Goal: Information Seeking & Learning: Find contact information

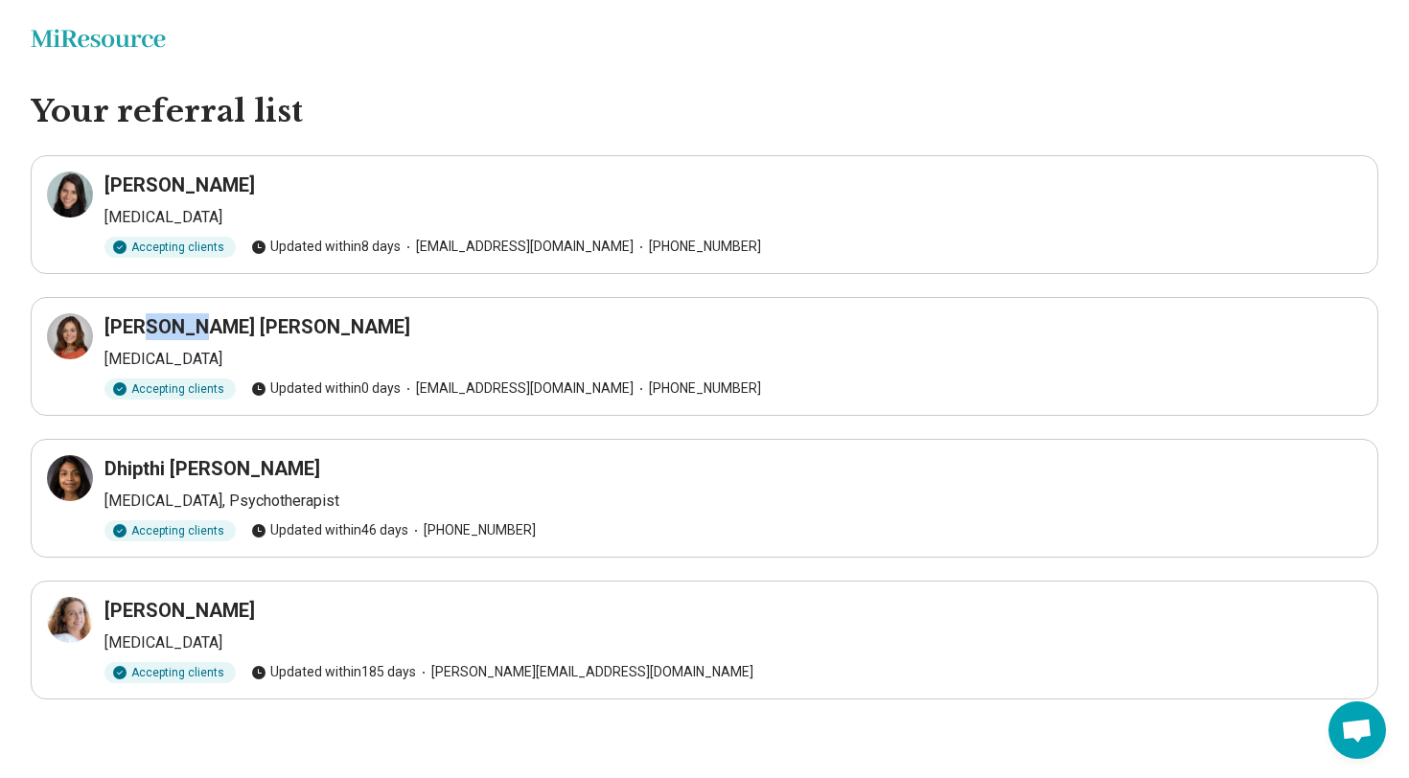
click at [172, 322] on h3 "Ana Carla Smith" at bounding box center [257, 326] width 306 height 27
click at [192, 383] on div "Accepting clients" at bounding box center [169, 389] width 131 height 21
click at [192, 382] on div "Accepting clients" at bounding box center [169, 389] width 131 height 21
click at [260, 326] on div "Ana Carla Smith" at bounding box center [733, 326] width 1258 height 27
drag, startPoint x: 259, startPoint y: 326, endPoint x: 155, endPoint y: 319, distance: 103.7
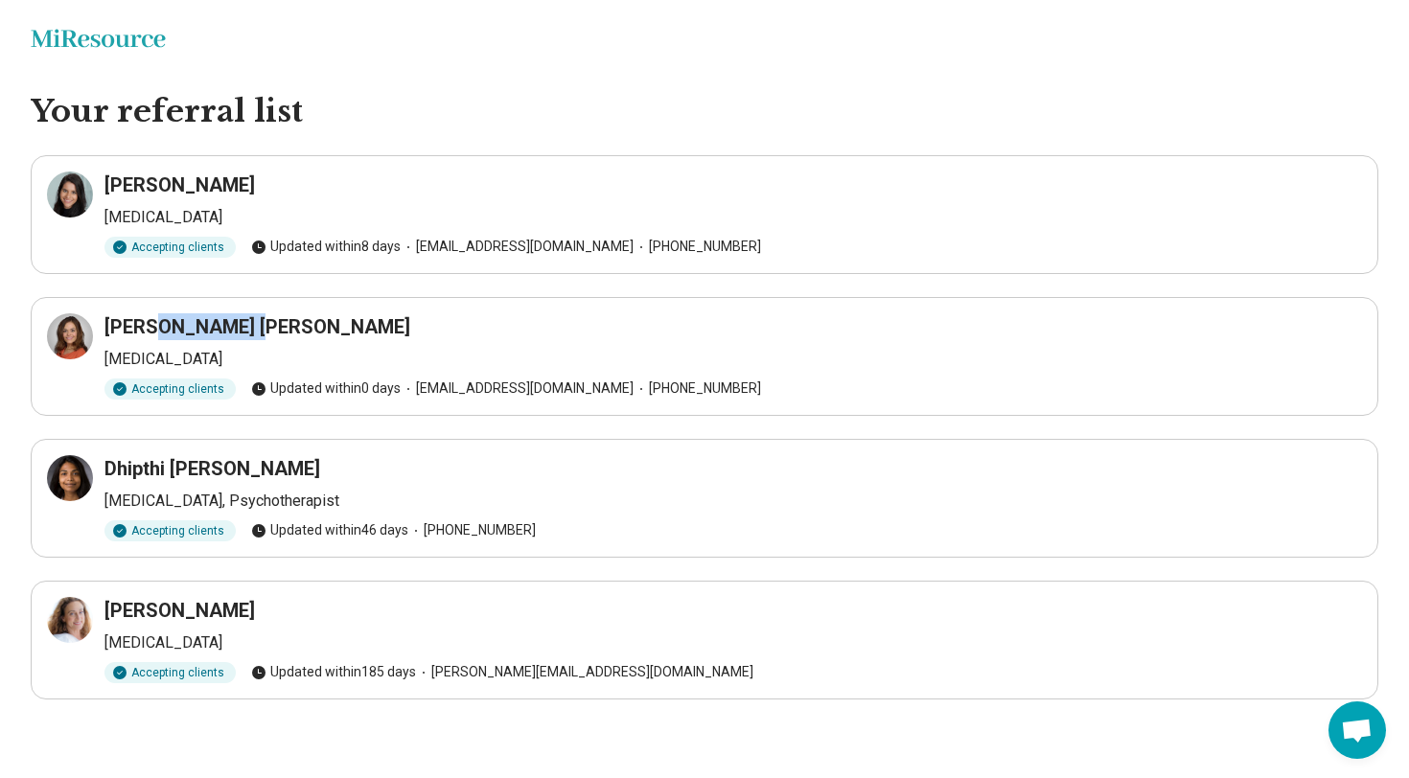
click at [155, 319] on div "Ana Carla Smith" at bounding box center [733, 326] width 1258 height 27
click at [243, 184] on div "[PERSON_NAME]" at bounding box center [733, 185] width 1258 height 27
drag, startPoint x: 251, startPoint y: 189, endPoint x: 107, endPoint y: 180, distance: 144.0
click at [107, 180] on div "[PERSON_NAME]" at bounding box center [733, 185] width 1258 height 27
copy h3 "[PERSON_NAME]"
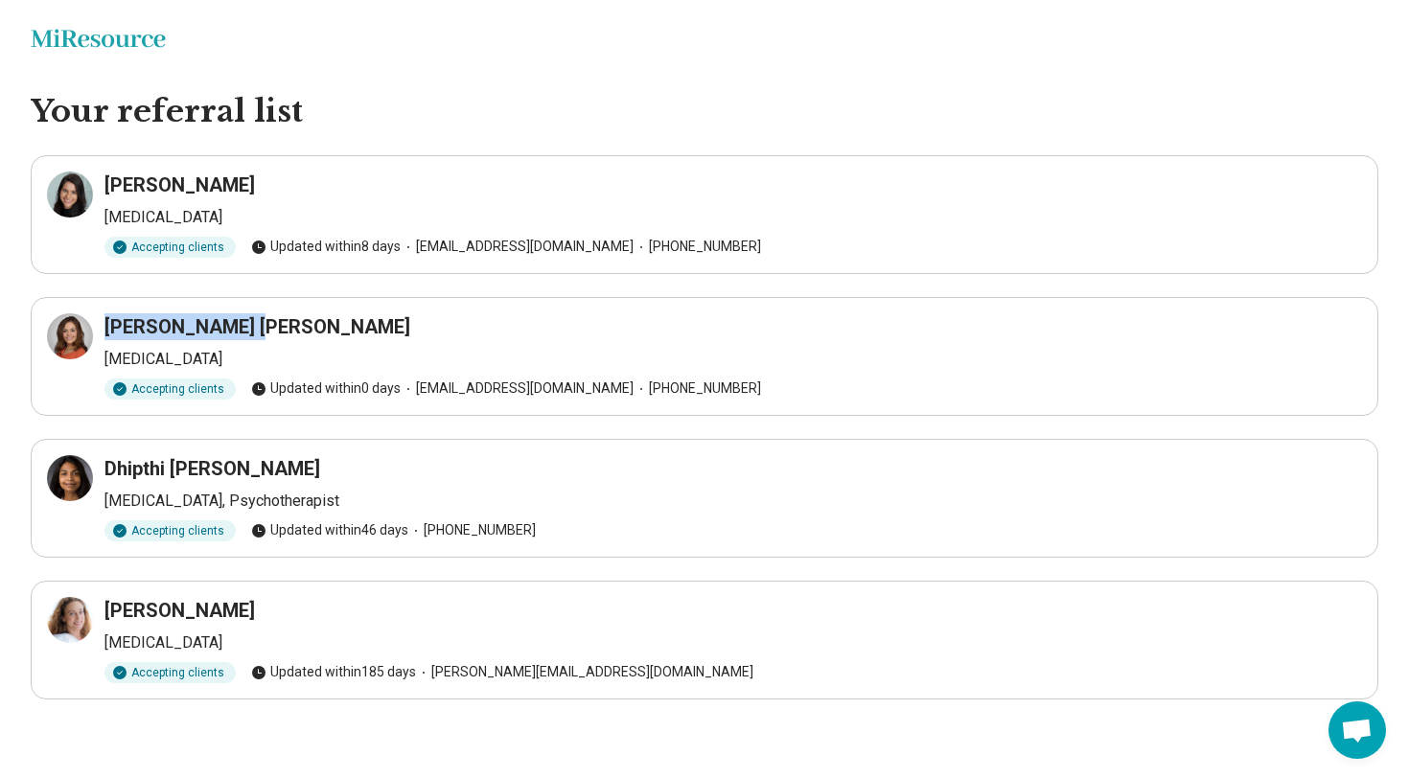
drag, startPoint x: 265, startPoint y: 321, endPoint x: 109, endPoint y: 324, distance: 155.3
click at [109, 324] on div "Ana Carla Smith" at bounding box center [733, 326] width 1258 height 27
copy h3 "Ana Carla Smith"
drag, startPoint x: 287, startPoint y: 614, endPoint x: 108, endPoint y: 610, distance: 178.3
click at [108, 610] on div "Susan Webb" at bounding box center [733, 610] width 1258 height 27
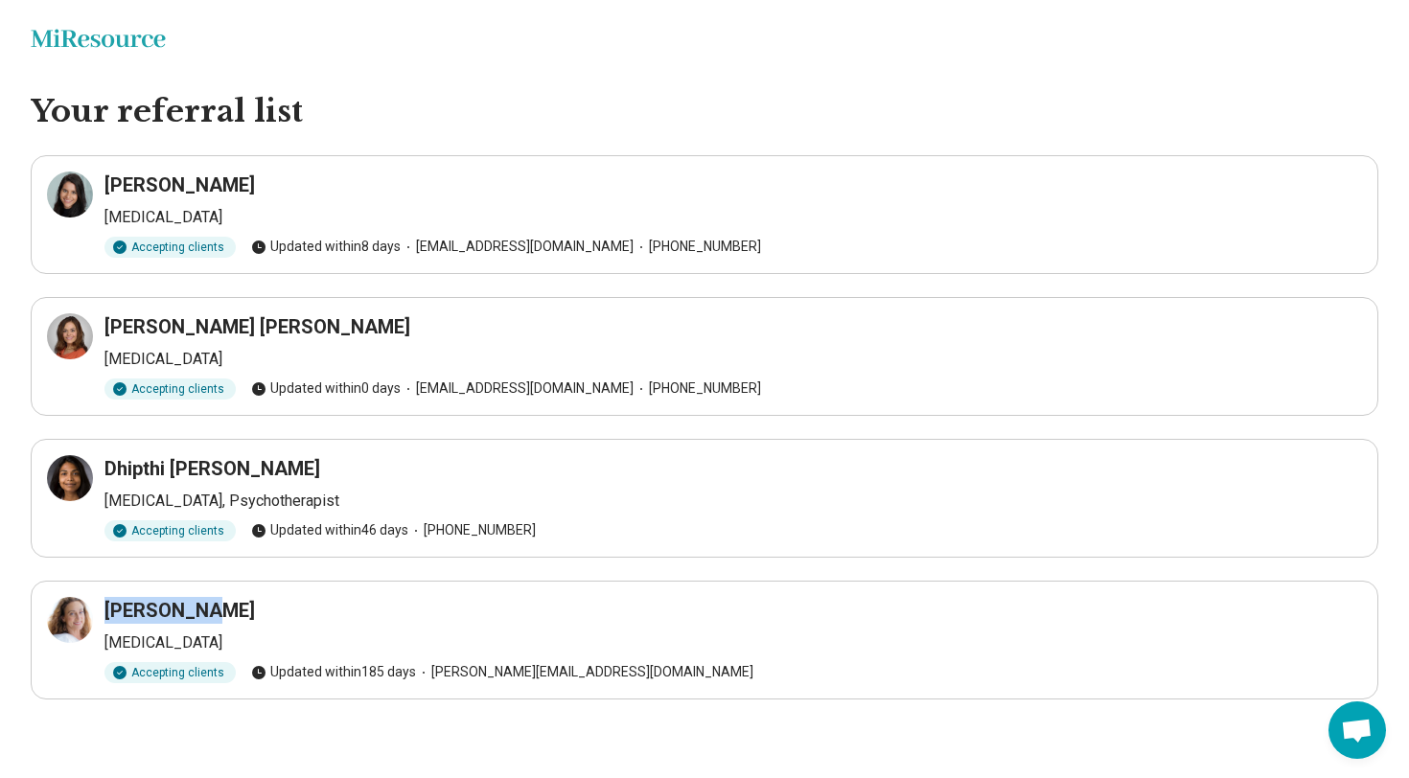
copy h3 "Susan Webb"
drag, startPoint x: 108, startPoint y: 610, endPoint x: 81, endPoint y: 607, distance: 27.9
click at [0, 584] on html "Miresource logo Your referral list Mailyn Santana Psychiatrist Accepting client…" at bounding box center [704, 388] width 1409 height 776
drag, startPoint x: 267, startPoint y: 467, endPoint x: 104, endPoint y: 462, distance: 164.0
click at [104, 462] on div "Dhipthi Brundage Psychiatrist, Psychotherapist Accepting clients Updated within…" at bounding box center [704, 498] width 1315 height 86
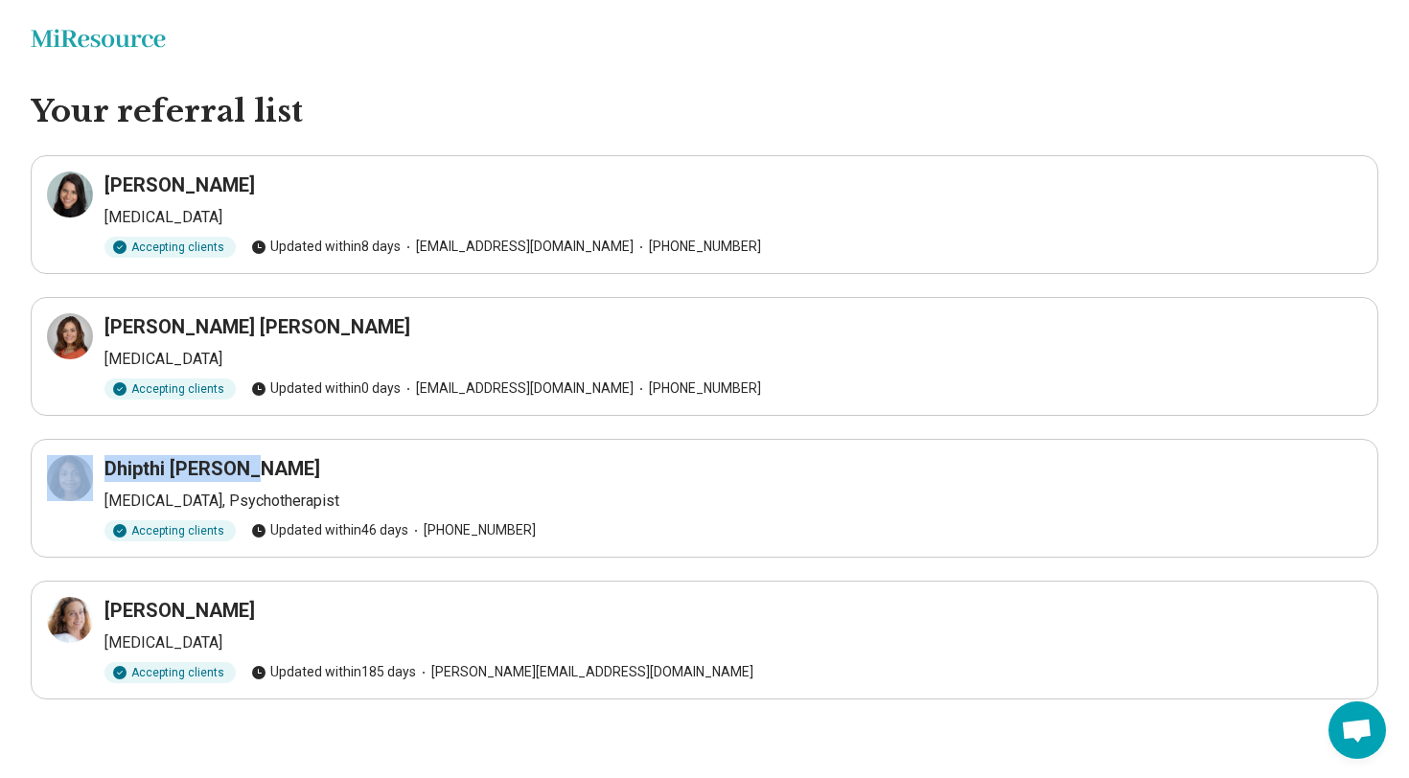
click at [104, 462] on div "Dhipthi Brundage Psychiatrist, Psychotherapist Accepting clients Updated within…" at bounding box center [704, 498] width 1315 height 86
drag, startPoint x: 105, startPoint y: 464, endPoint x: 304, endPoint y: 456, distance: 198.6
click at [304, 456] on div "Dhipthi Brundage" at bounding box center [733, 468] width 1258 height 27
copy h3 "Dhipthi Brundage"
drag, startPoint x: 258, startPoint y: 321, endPoint x: 105, endPoint y: 323, distance: 152.4
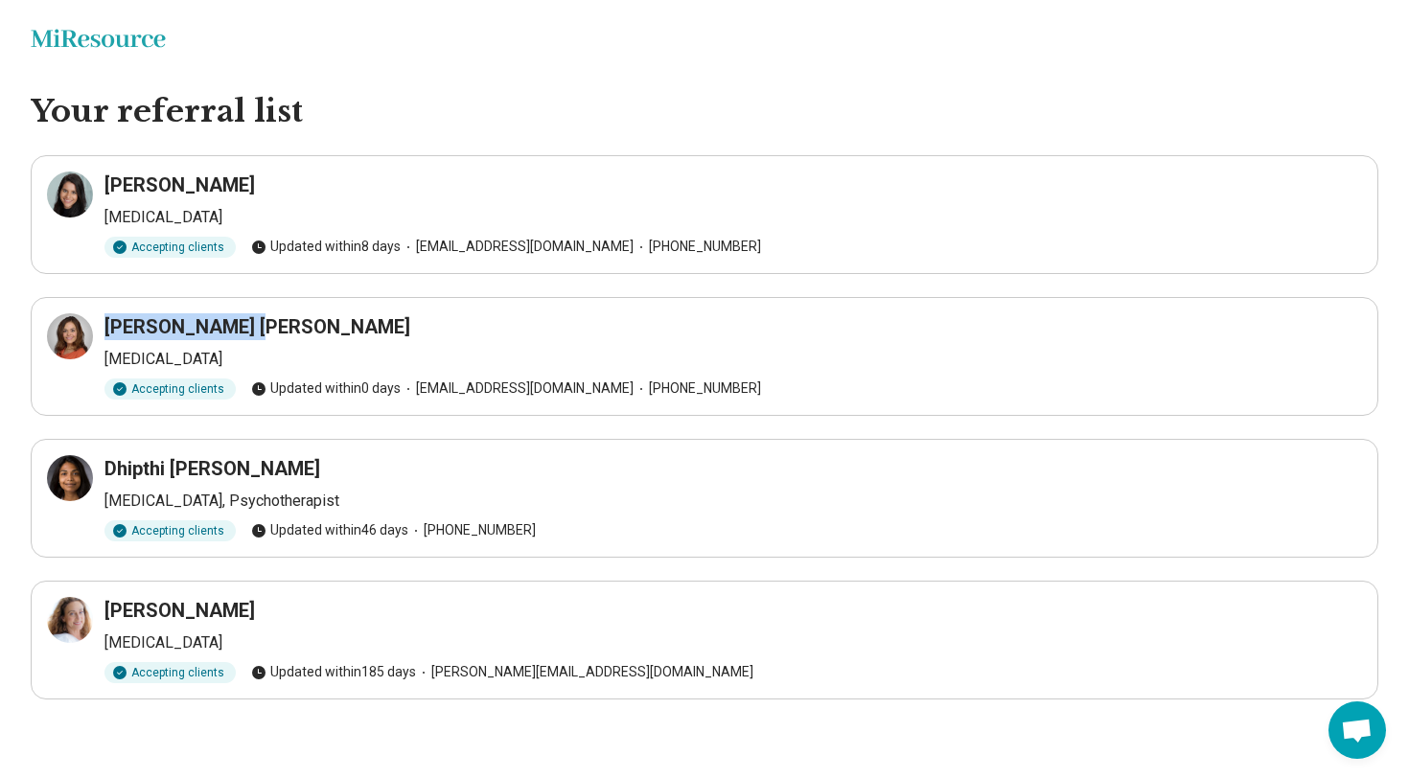
click at [105, 323] on div "Ana Carla Smith" at bounding box center [733, 326] width 1258 height 27
copy h3 "Ana Carla Smith"
click at [70, 197] on icon at bounding box center [69, 194] width 23 height 23
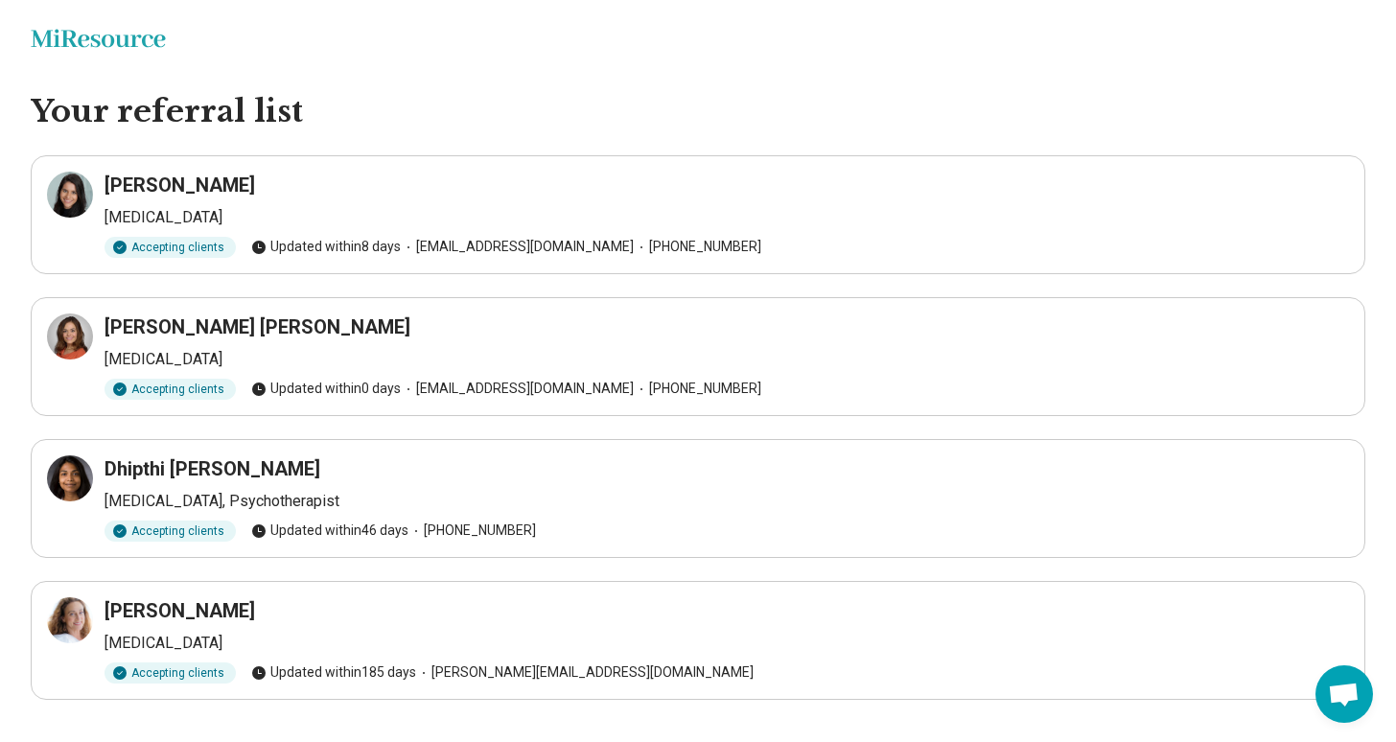
click at [616, 95] on h1 "Your referral list" at bounding box center [698, 112] width 1334 height 40
click at [164, 319] on h3 "Ana Carla Smith" at bounding box center [257, 326] width 306 height 27
click at [81, 339] on icon at bounding box center [69, 336] width 23 height 23
click at [79, 618] on icon at bounding box center [69, 620] width 23 height 23
click at [182, 246] on div "Accepting clients" at bounding box center [169, 247] width 131 height 21
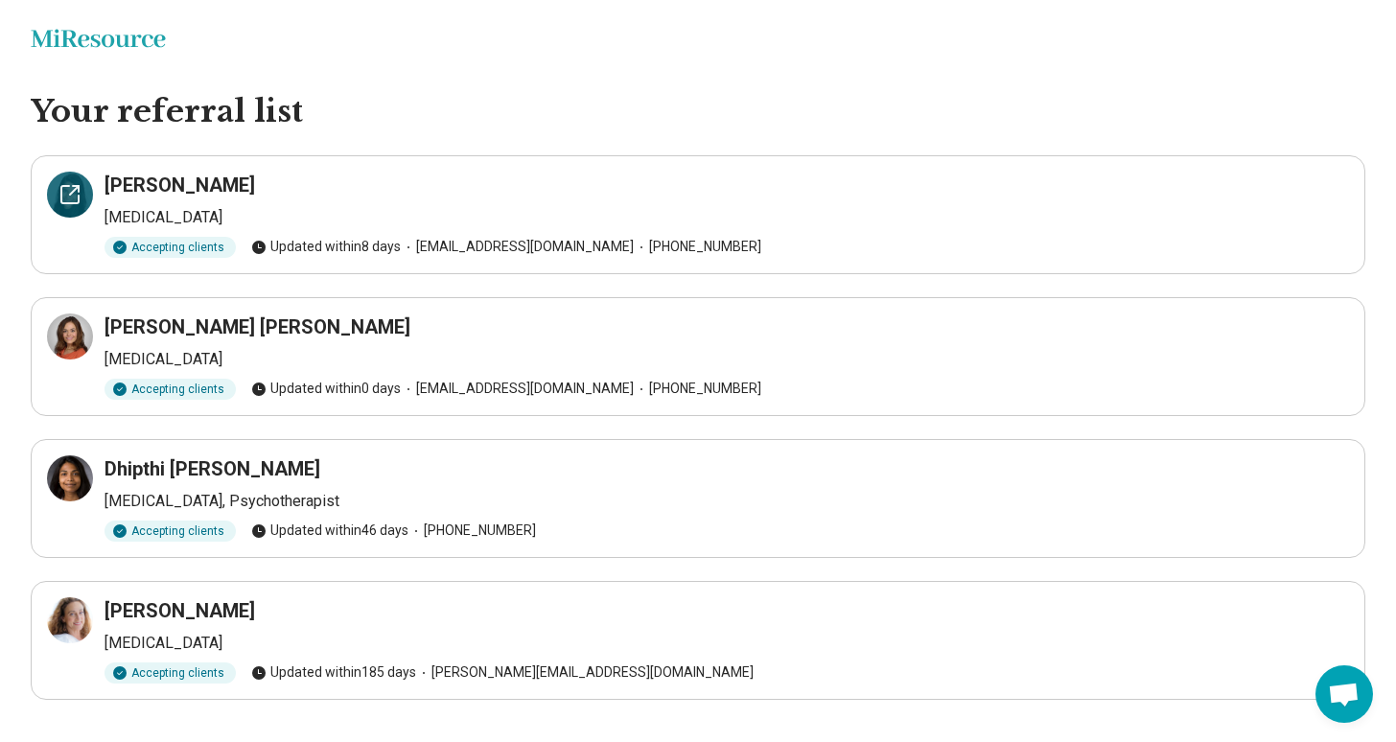
click at [82, 193] on div at bounding box center [70, 195] width 46 height 46
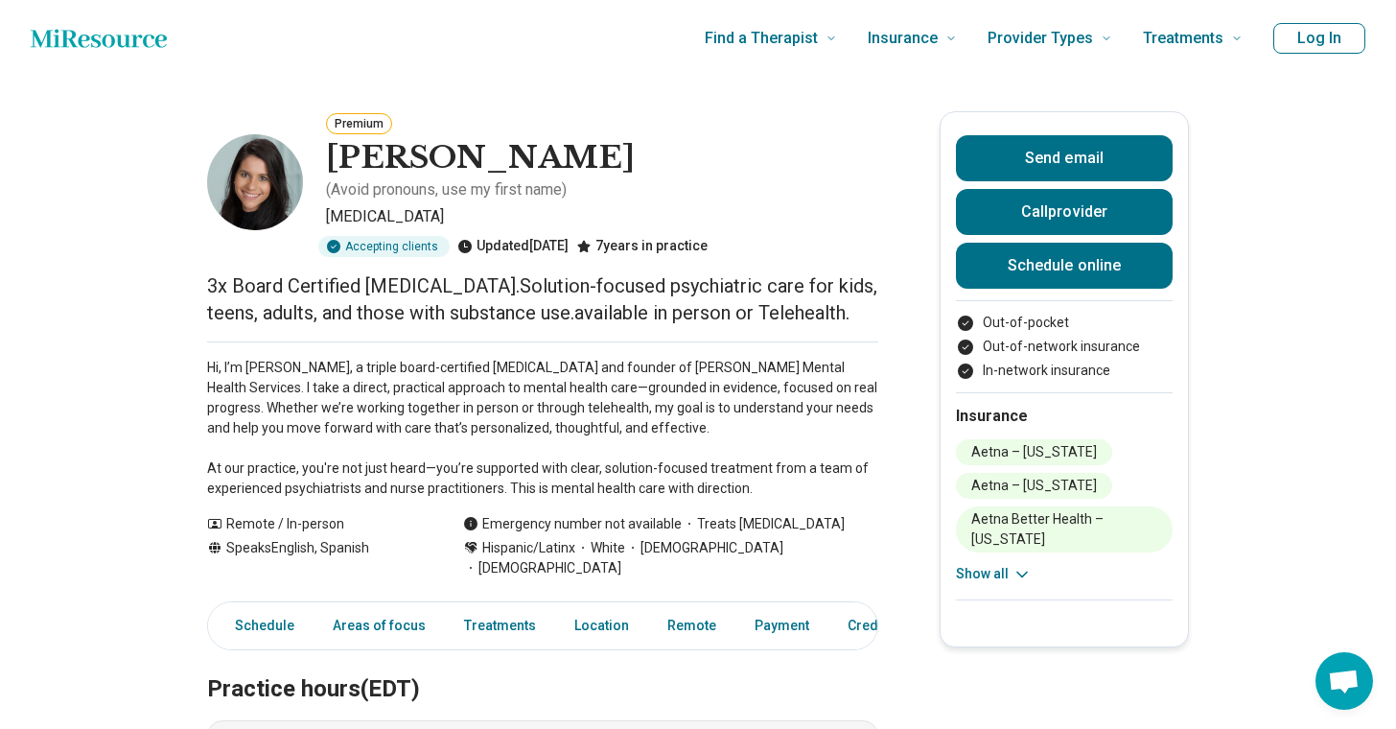
click at [1016, 565] on icon at bounding box center [1021, 574] width 19 height 19
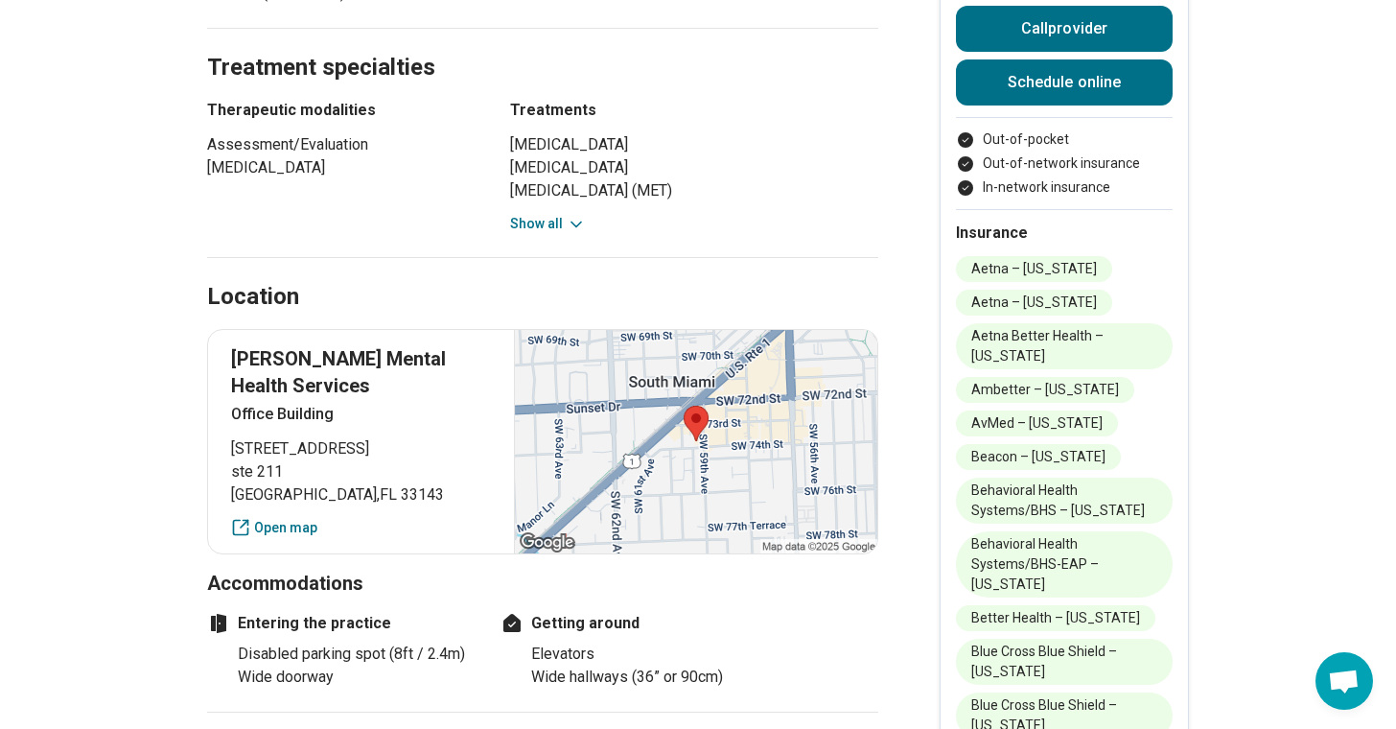
scroll to position [1762, 0]
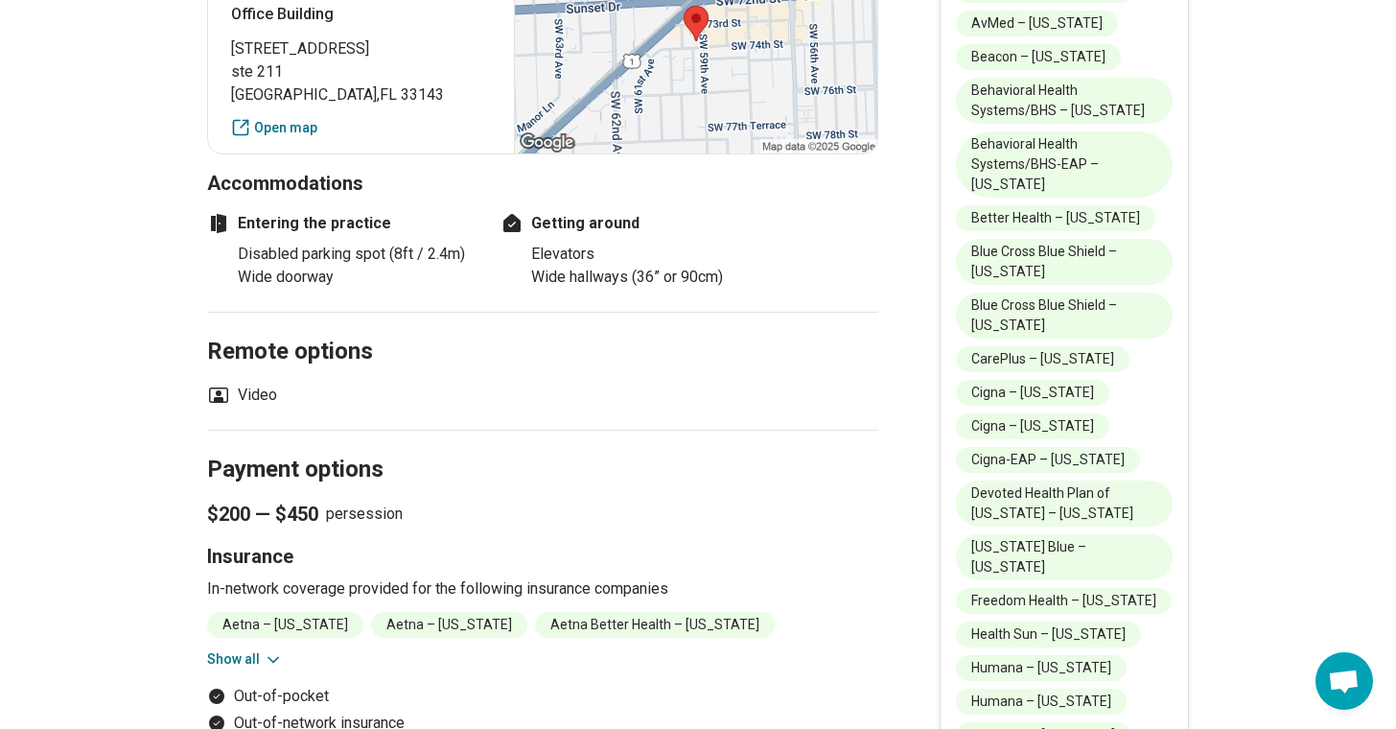
click at [264, 649] on button "Show all" at bounding box center [245, 659] width 76 height 20
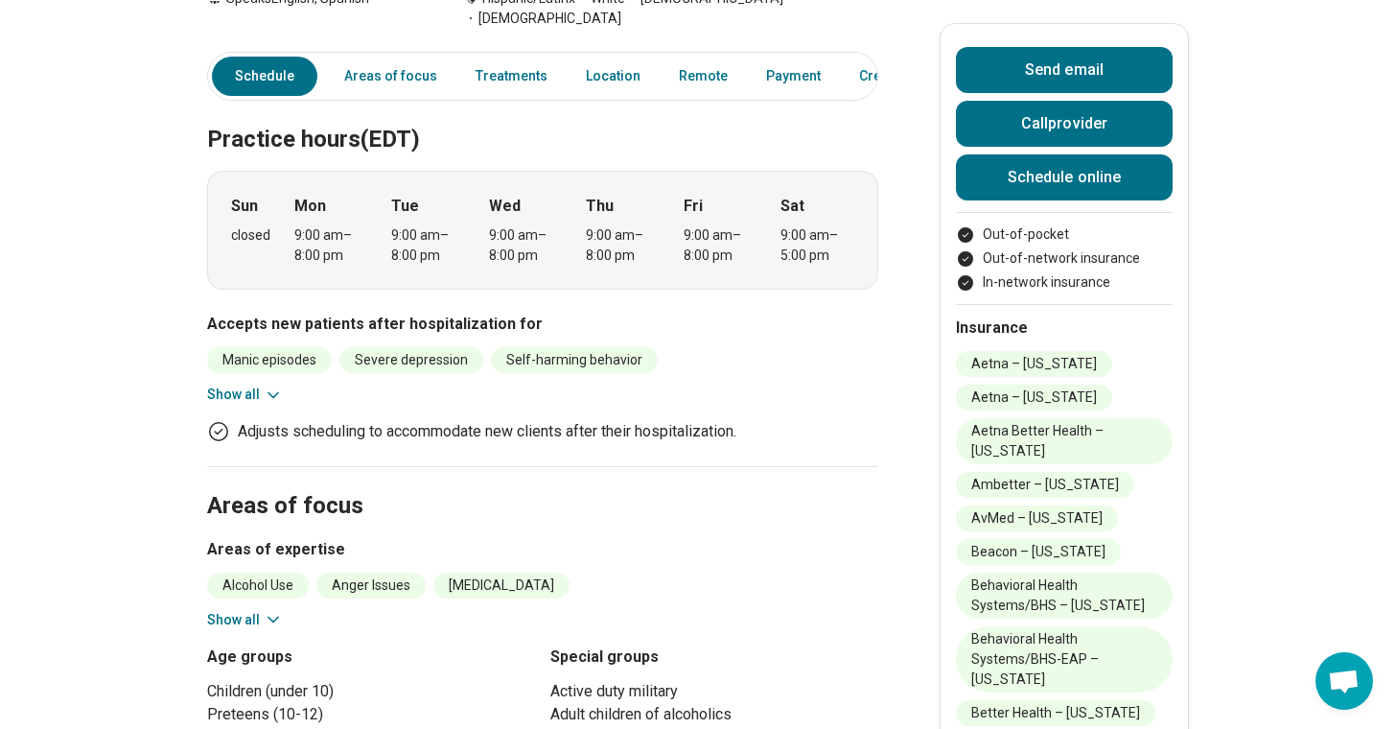
scroll to position [465, 0]
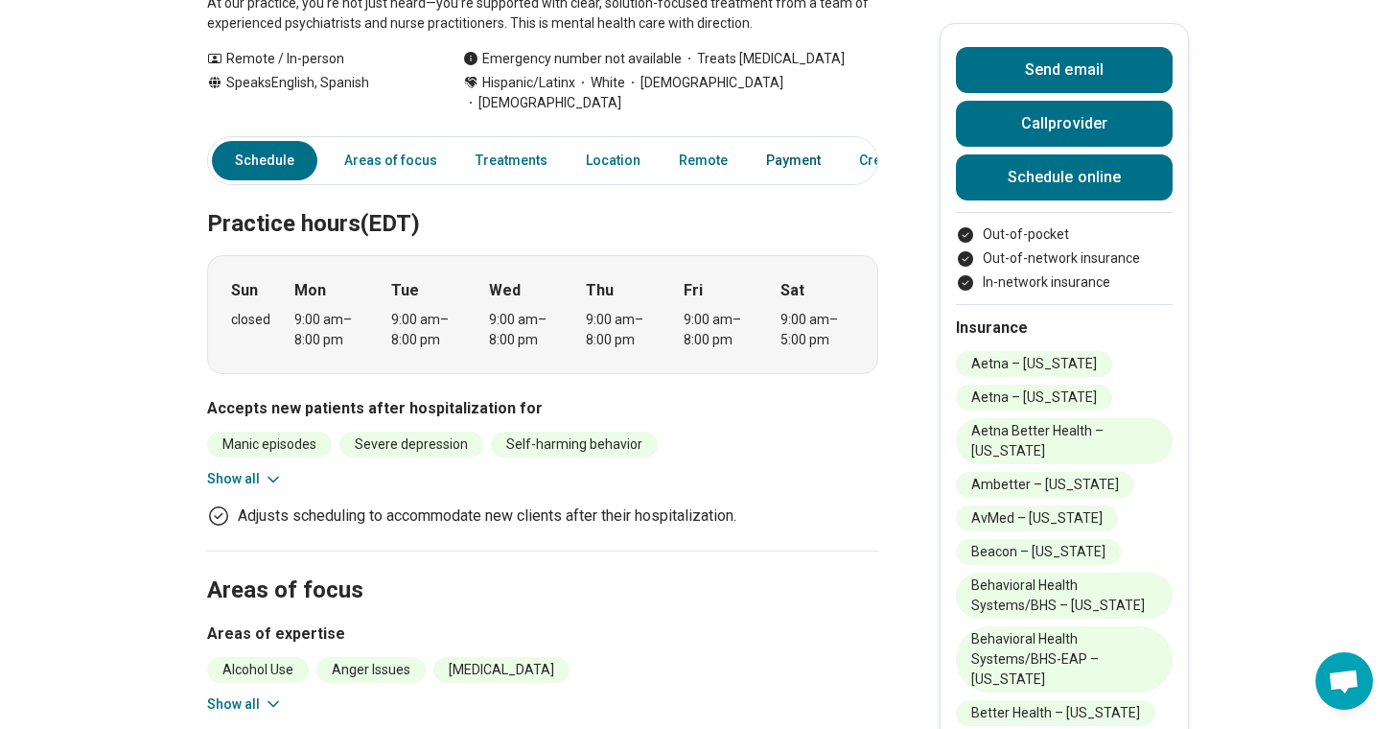
click at [762, 141] on link "Payment" at bounding box center [793, 160] width 78 height 39
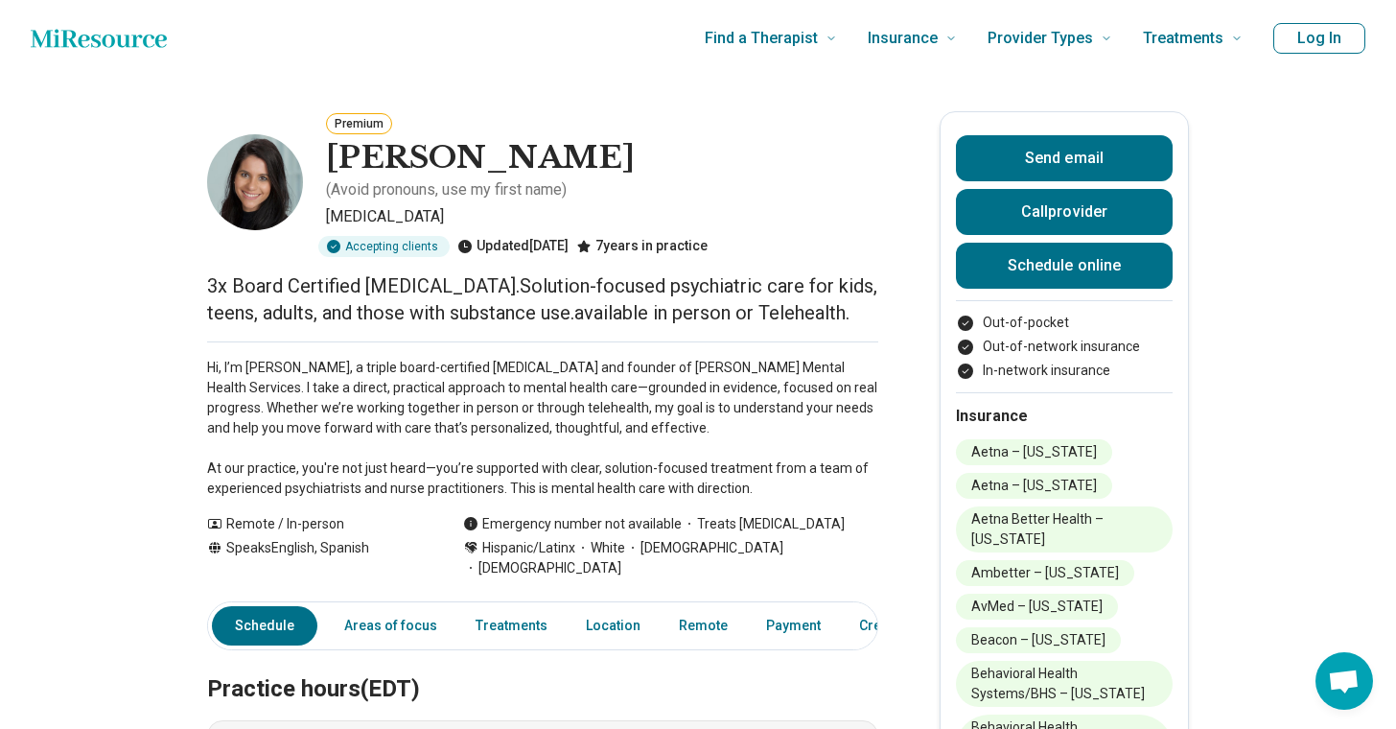
scroll to position [0, 0]
drag, startPoint x: 336, startPoint y: 162, endPoint x: 585, endPoint y: 176, distance: 249.7
click at [585, 176] on h1 "[PERSON_NAME]" at bounding box center [480, 158] width 309 height 40
copy h1 "[PERSON_NAME]"
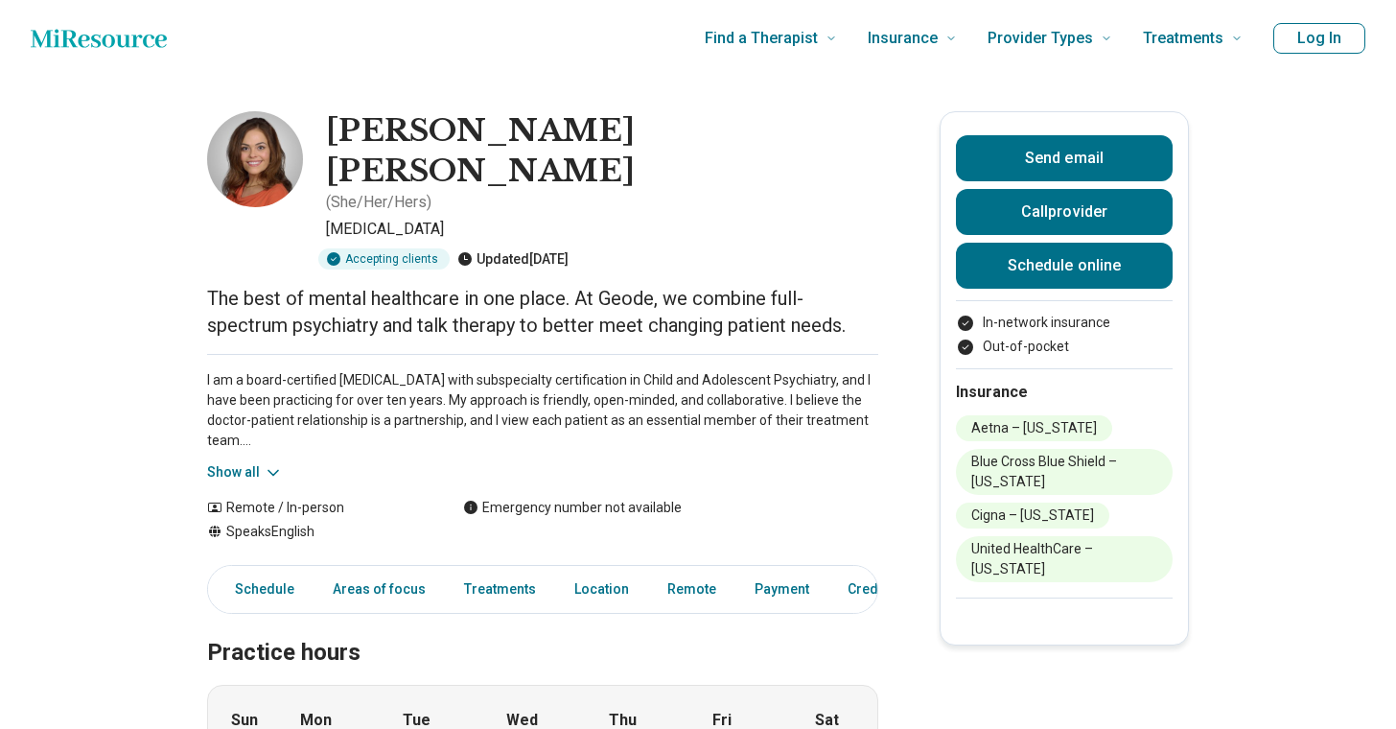
scroll to position [168, 0]
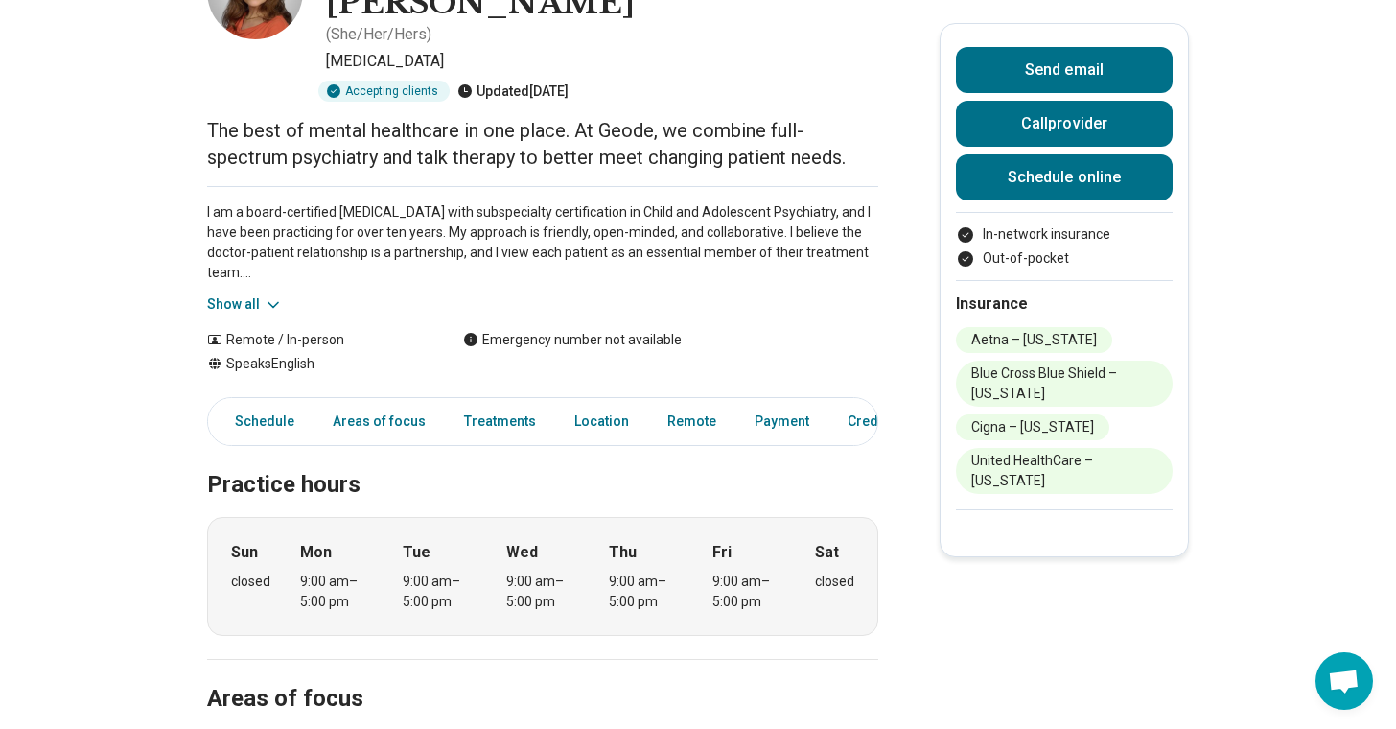
click at [217, 210] on p "I am a board-certified psychiatrist with subspecialty certification in Child an…" at bounding box center [542, 242] width 671 height 81
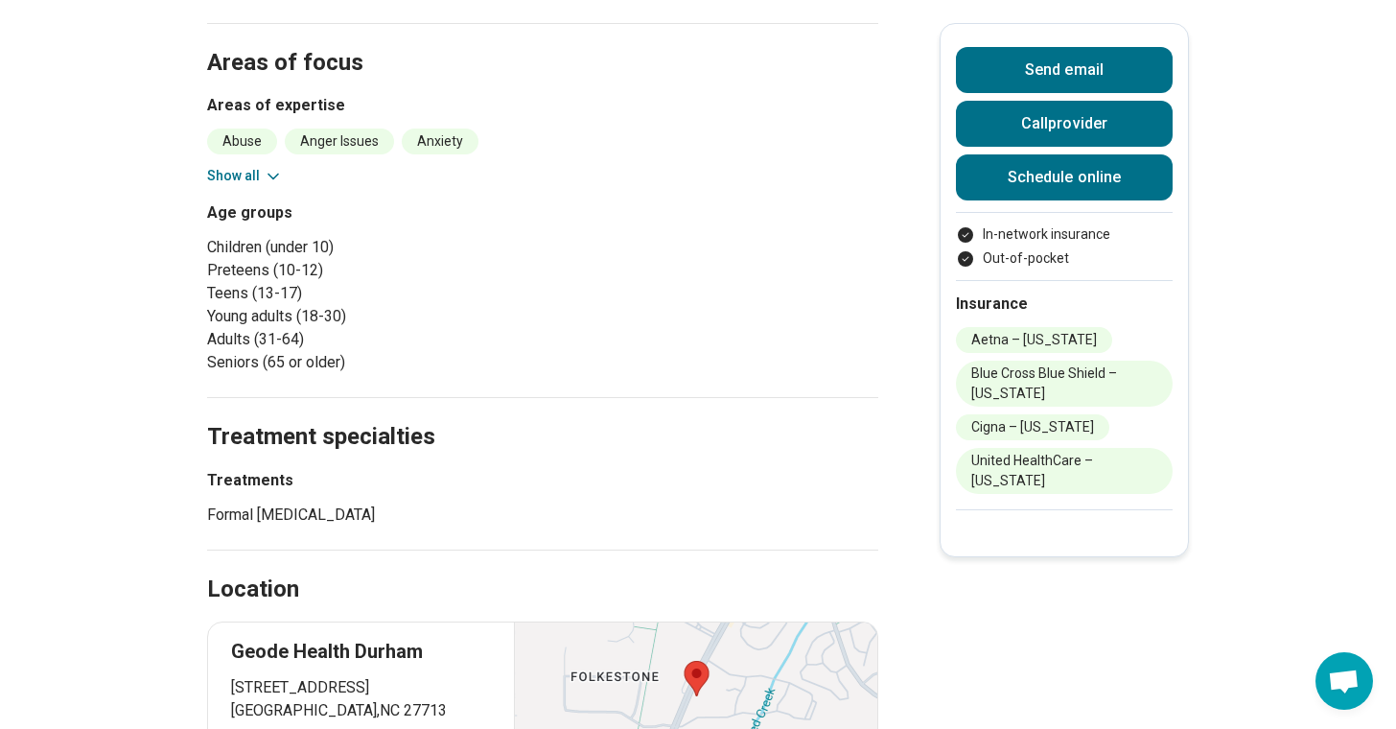
scroll to position [841, 0]
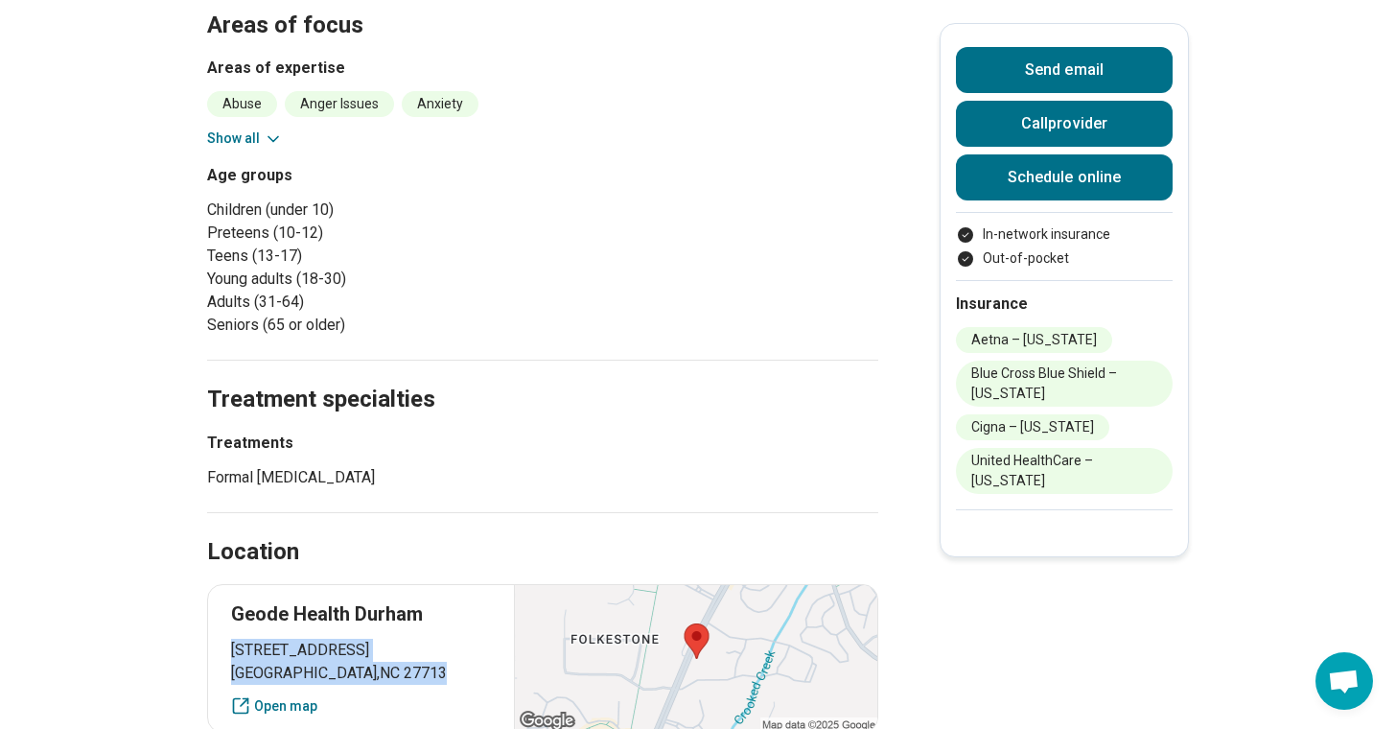
drag, startPoint x: 371, startPoint y: 600, endPoint x: 207, endPoint y: 574, distance: 166.0
click at [207, 574] on main "Ana Carla Smith ( She/Her/Hers ) Psychiatrist Accepting clients Updated today T…" at bounding box center [698, 348] width 1396 height 2225
copy p "6015 Fayetteville Rd Durham , NC 27713"
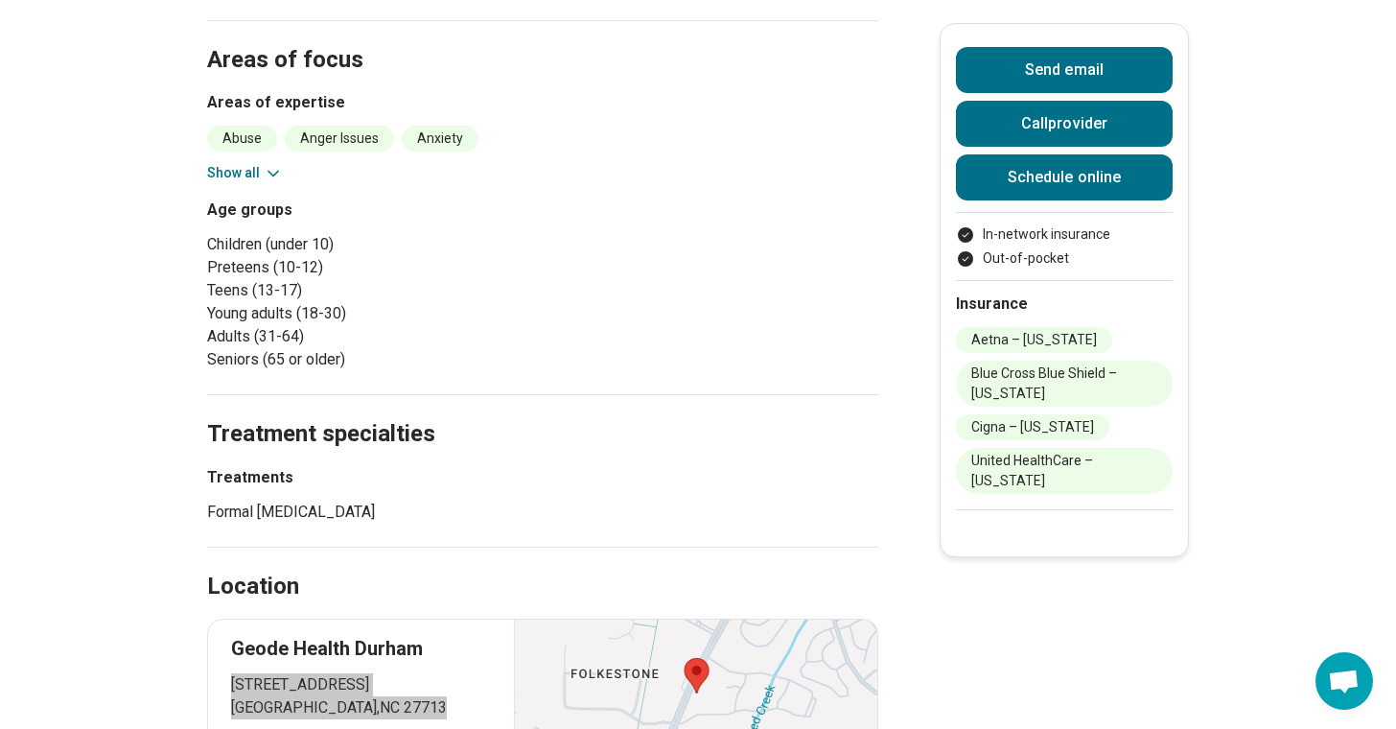
scroll to position [705, 0]
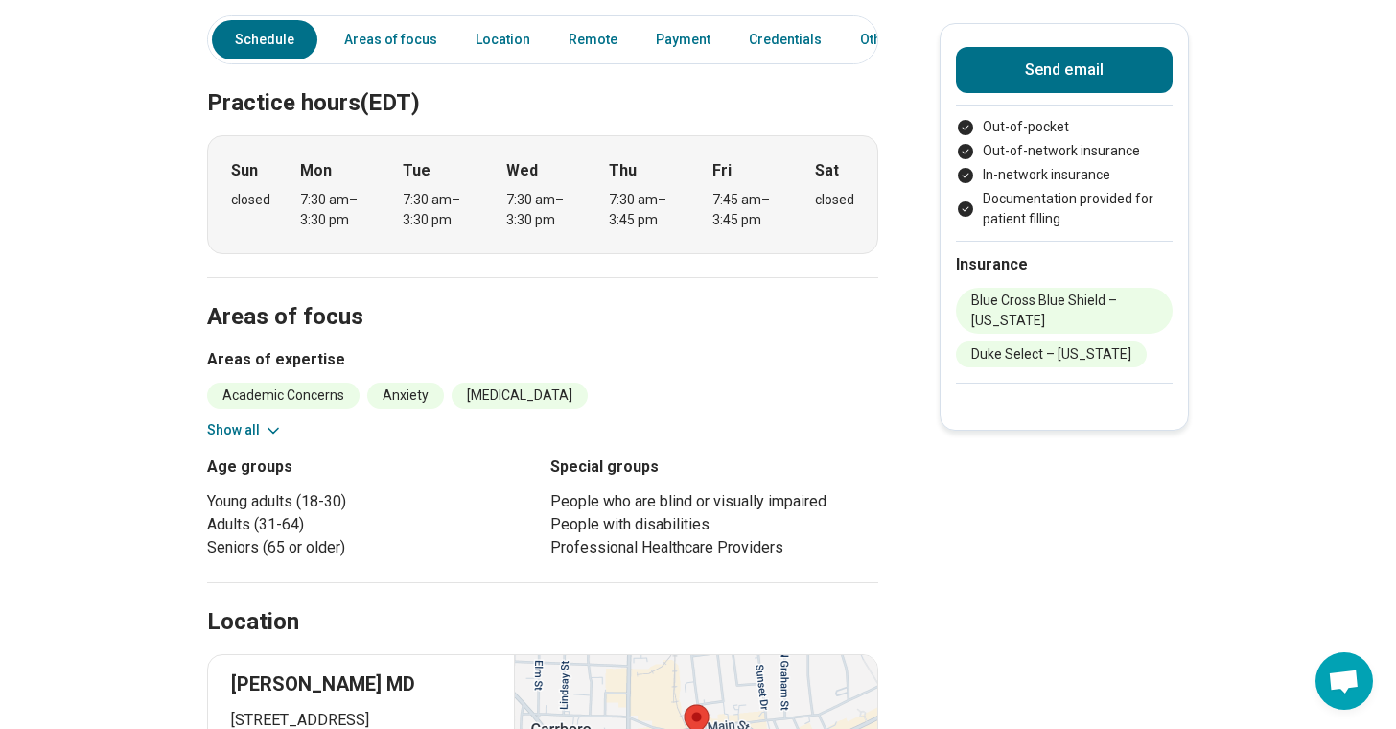
scroll to position [601, 0]
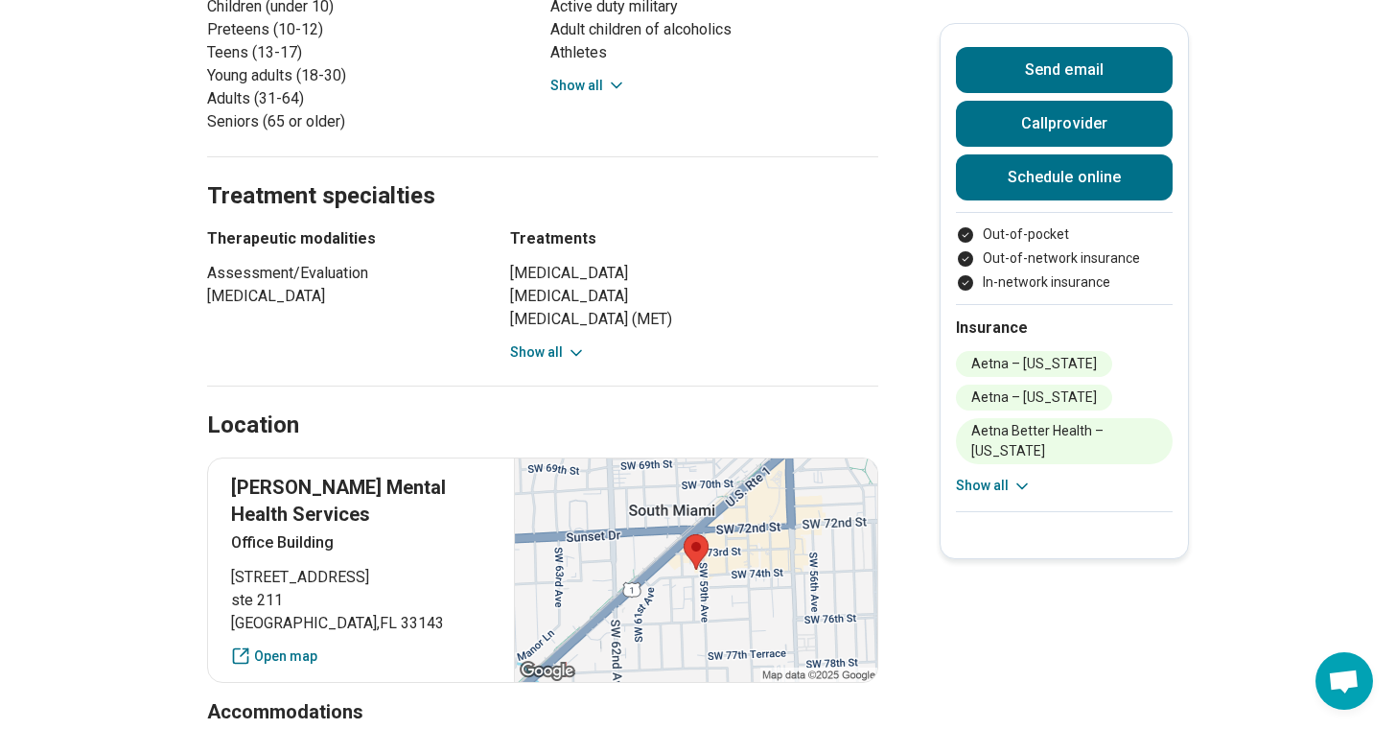
scroll to position [1261, 0]
